Goal: Transaction & Acquisition: Purchase product/service

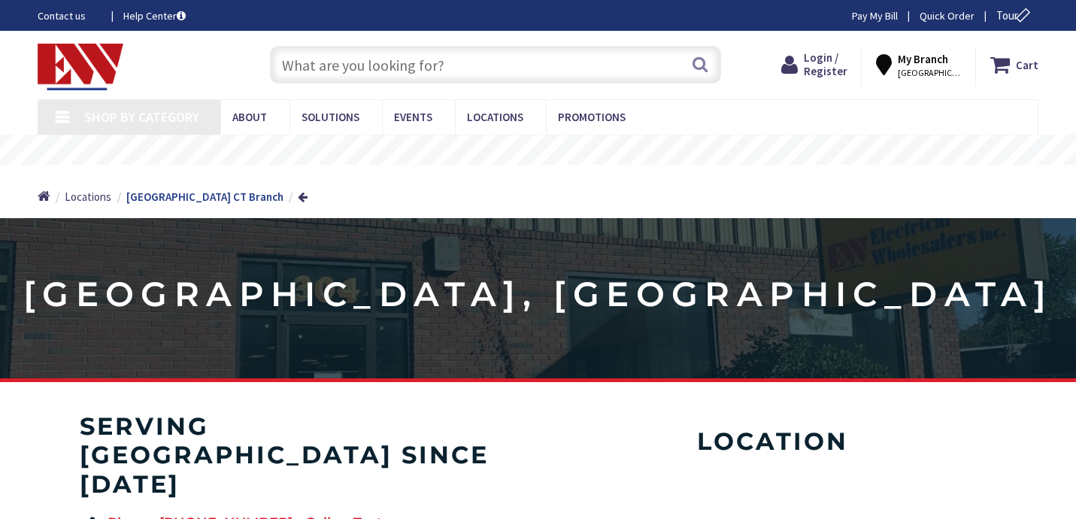
type input "[US_STATE][GEOGRAPHIC_DATA], [GEOGRAPHIC_DATA]"
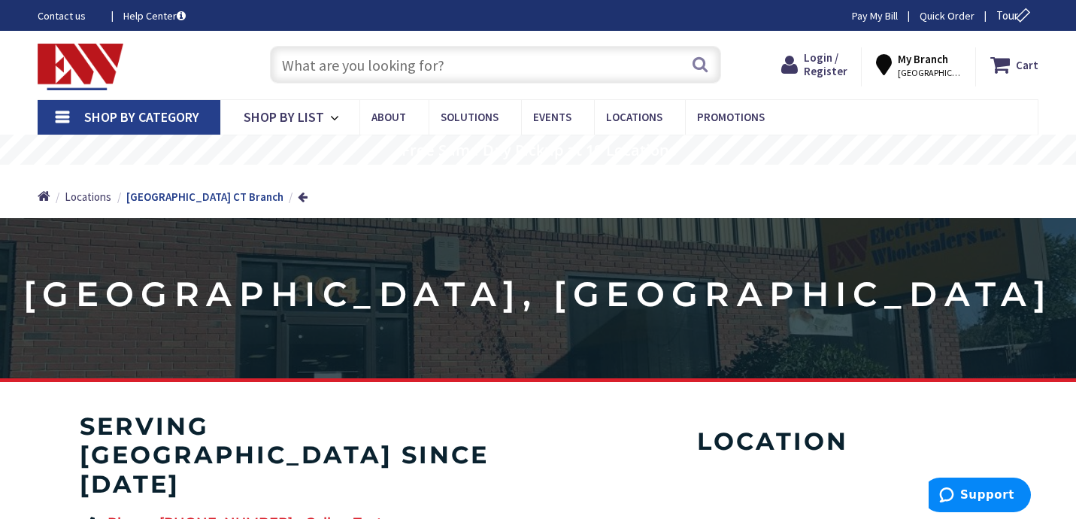
click at [53, 117] on link "Shop By Category" at bounding box center [129, 117] width 183 height 35
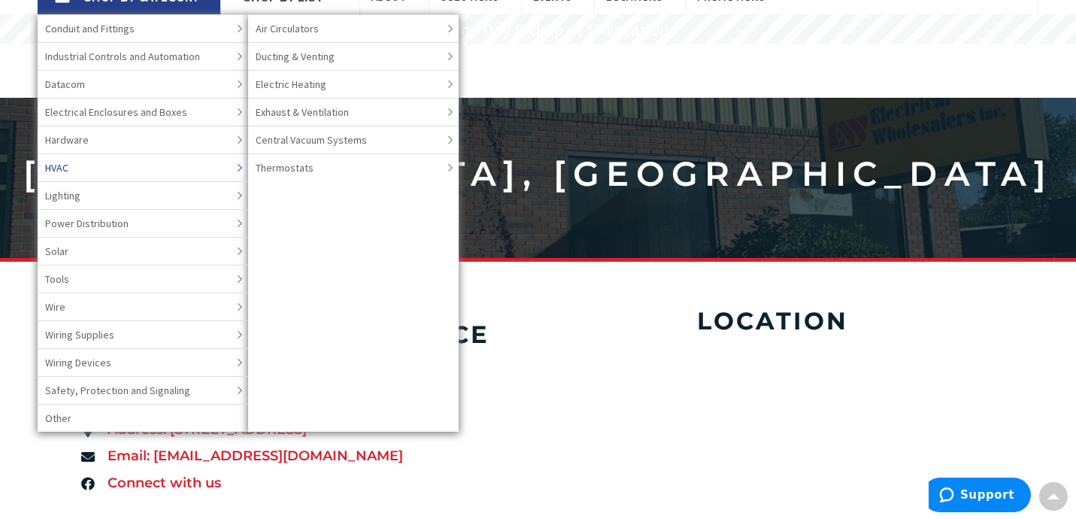
scroll to position [120, 0]
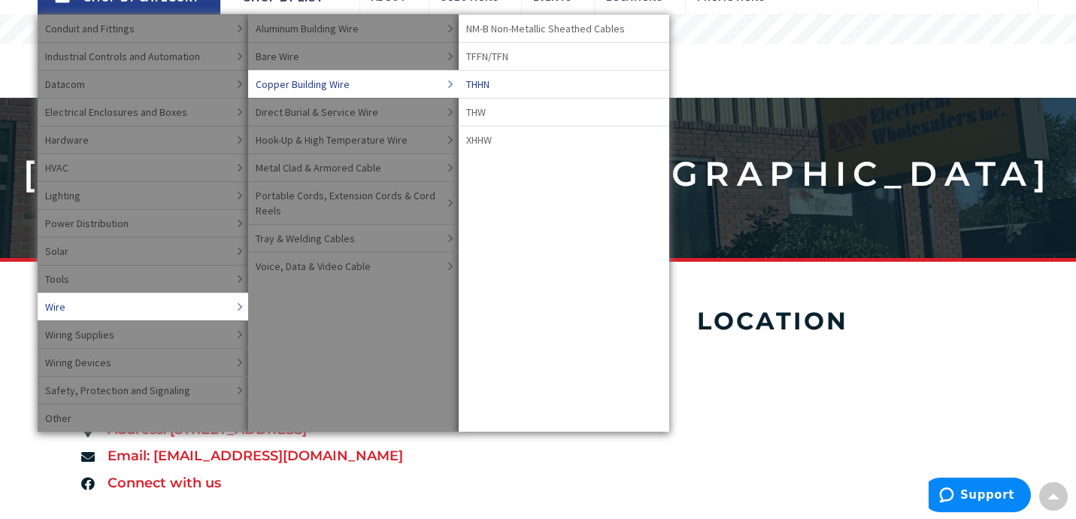
click at [478, 84] on span "THHN" at bounding box center [477, 84] width 23 height 15
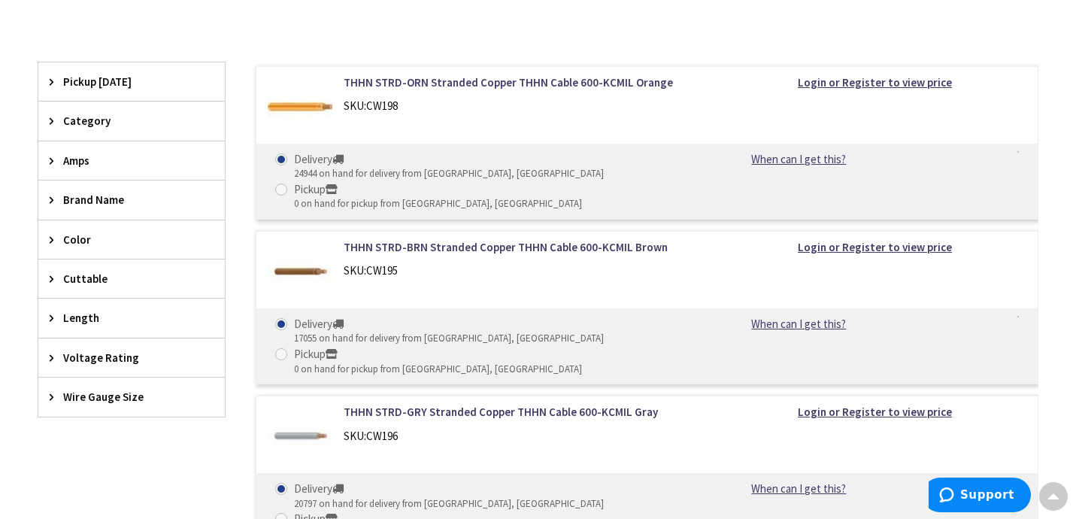
scroll to position [425, 0]
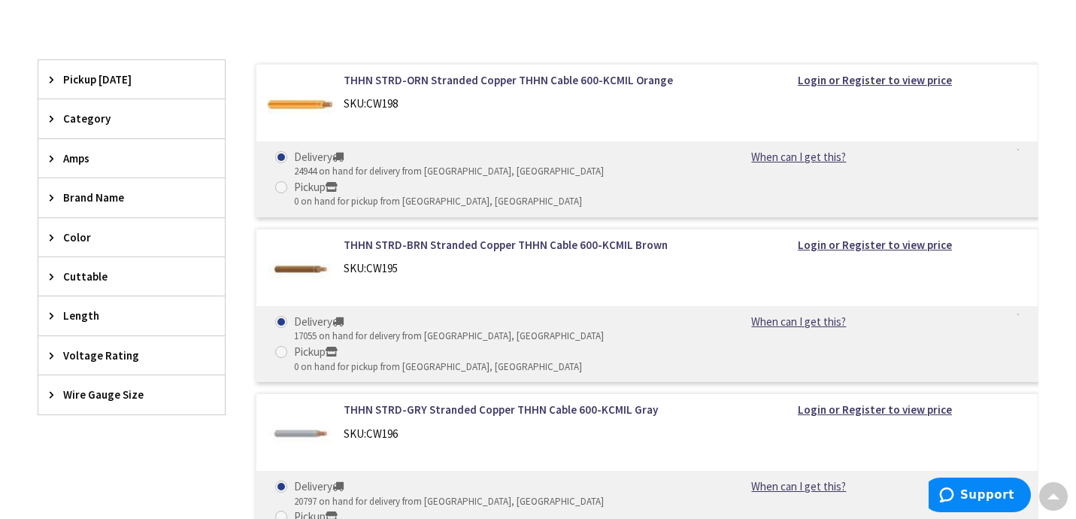
click at [56, 313] on icon at bounding box center [55, 315] width 11 height 11
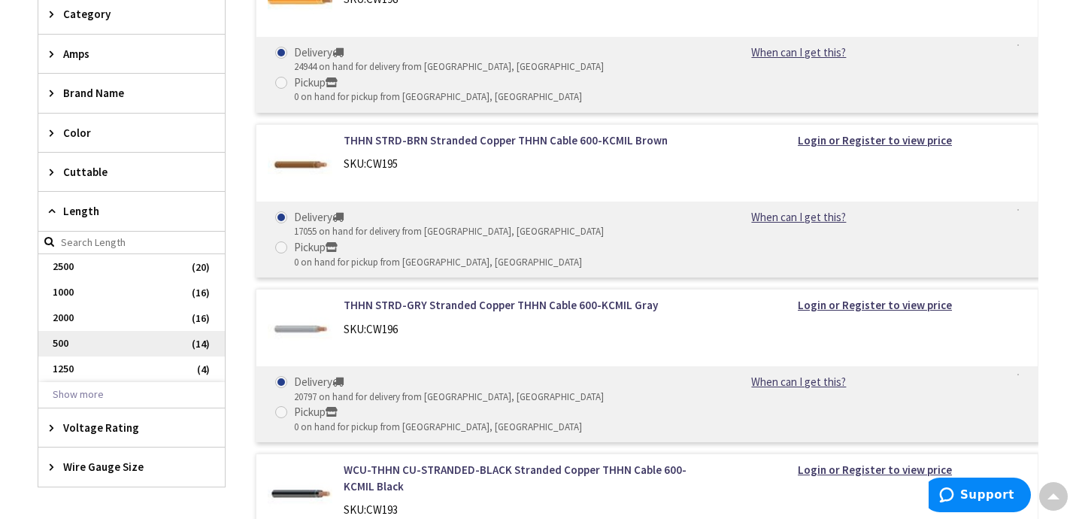
scroll to position [534, 0]
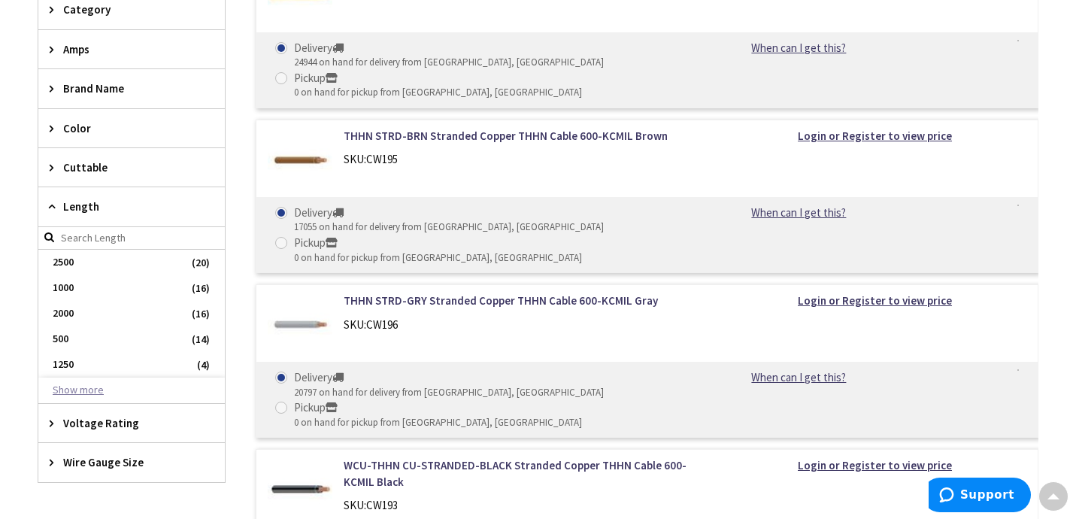
click at [75, 389] on button "Show more" at bounding box center [131, 391] width 187 height 26
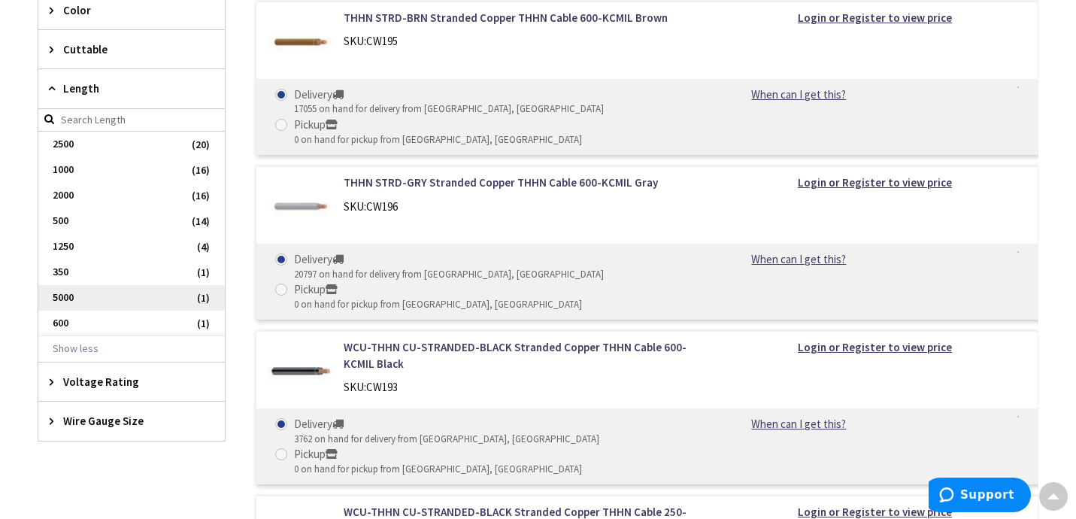
scroll to position [657, 0]
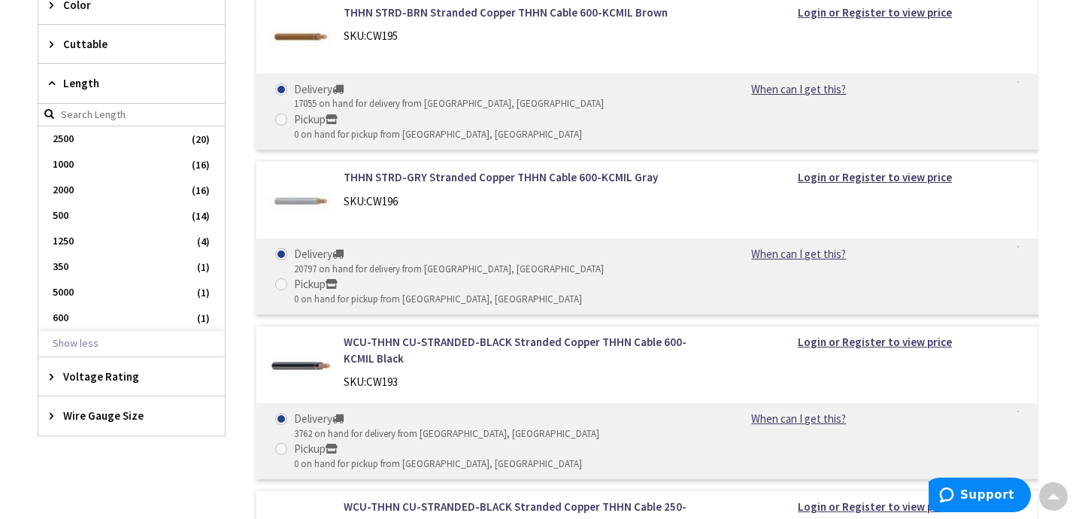
click at [78, 414] on span "Wire Gauge Size" at bounding box center [124, 416] width 123 height 16
click at [77, 414] on span "Wire Gauge Size" at bounding box center [124, 416] width 123 height 16
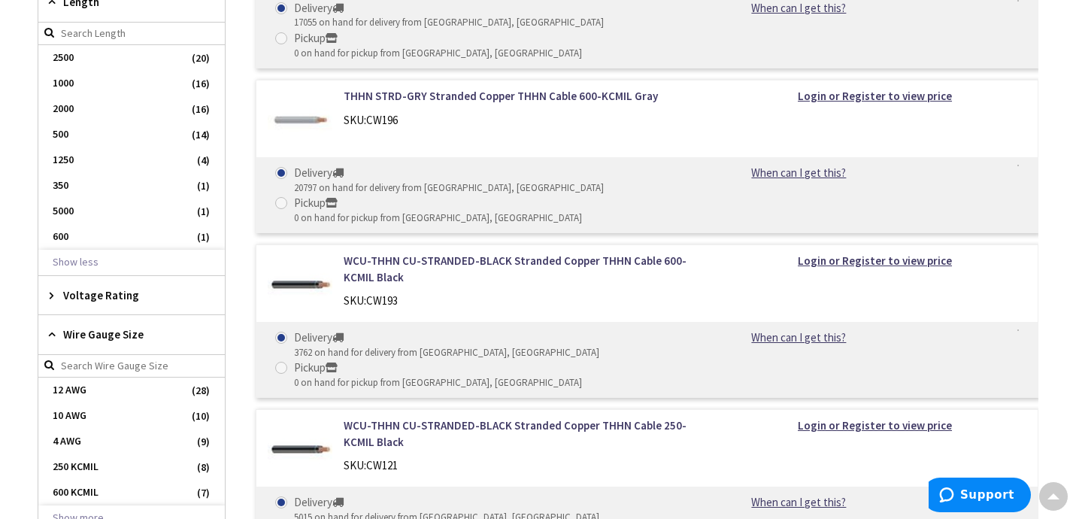
scroll to position [739, 0]
click at [77, 414] on span "10 AWG" at bounding box center [131, 415] width 187 height 26
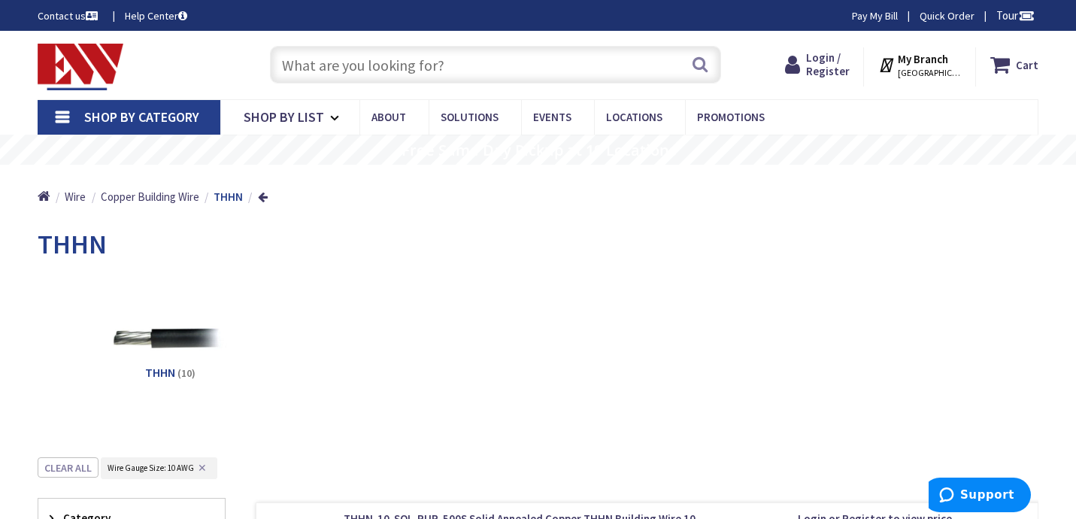
scroll to position [0, 0]
click at [63, 117] on link "Shop By Category" at bounding box center [129, 117] width 183 height 35
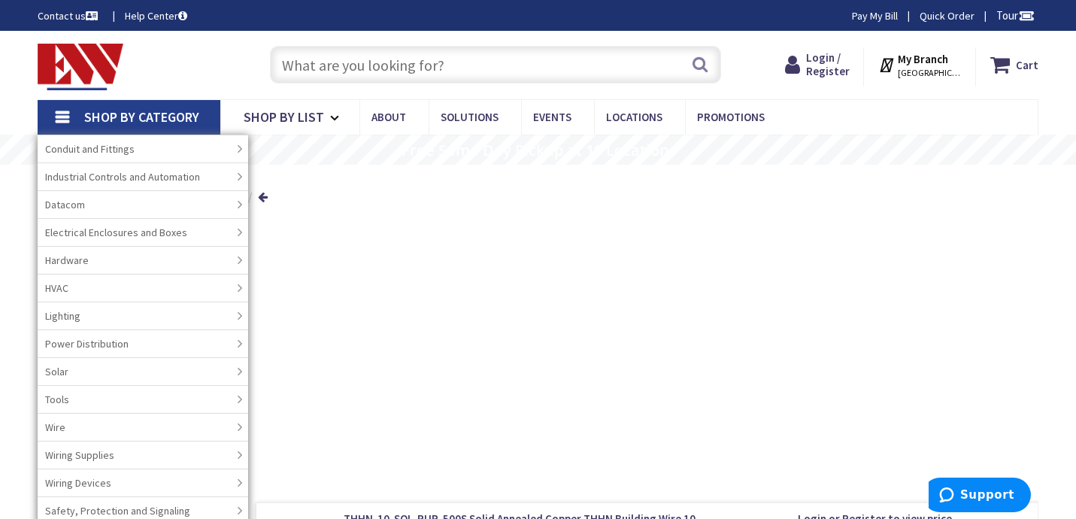
click at [327, 70] on input "text" at bounding box center [495, 65] width 451 height 38
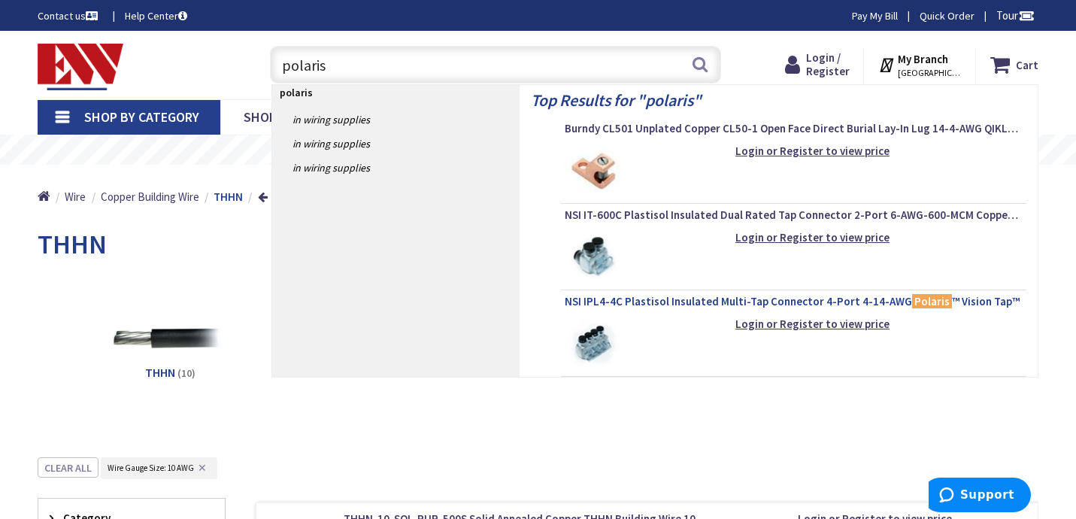
type input "polaris"
click at [682, 302] on span "NSI IPL4-4C Plastisol Insulated Multi-Tap Connector 4-Port 4-14-AWG Polaris ™ V…" at bounding box center [794, 301] width 458 height 15
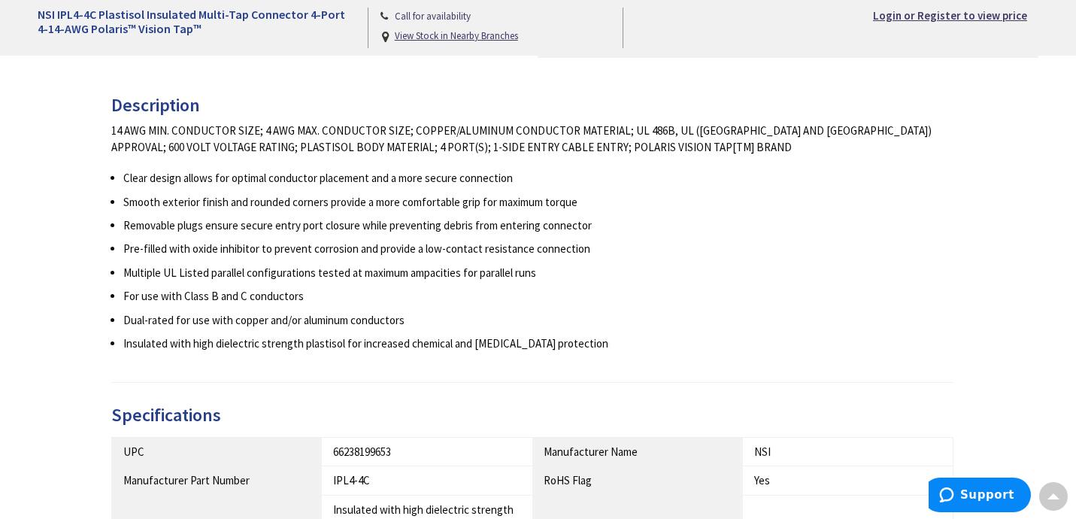
scroll to position [580, 0]
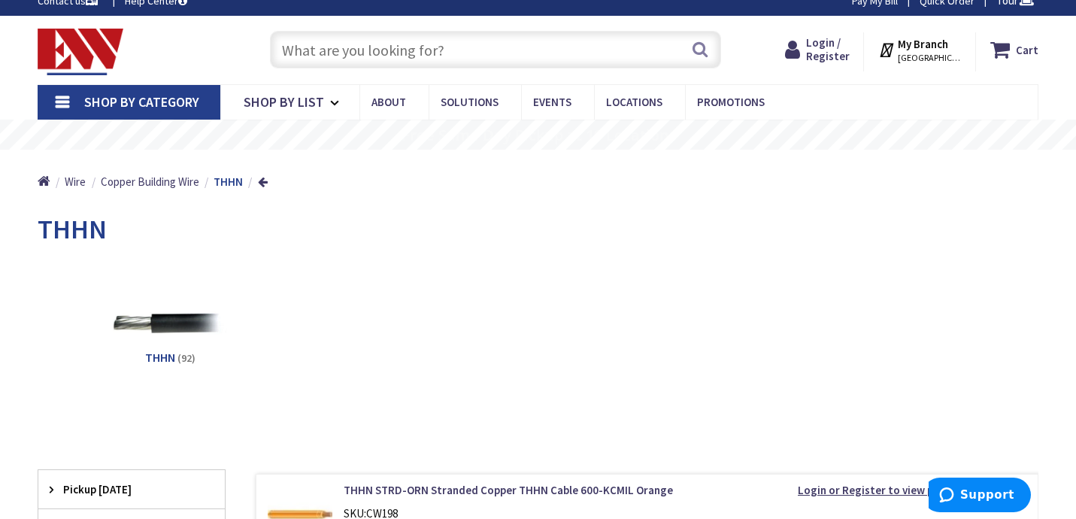
scroll to position [16, 0]
